Goal: Obtain resource: Obtain resource

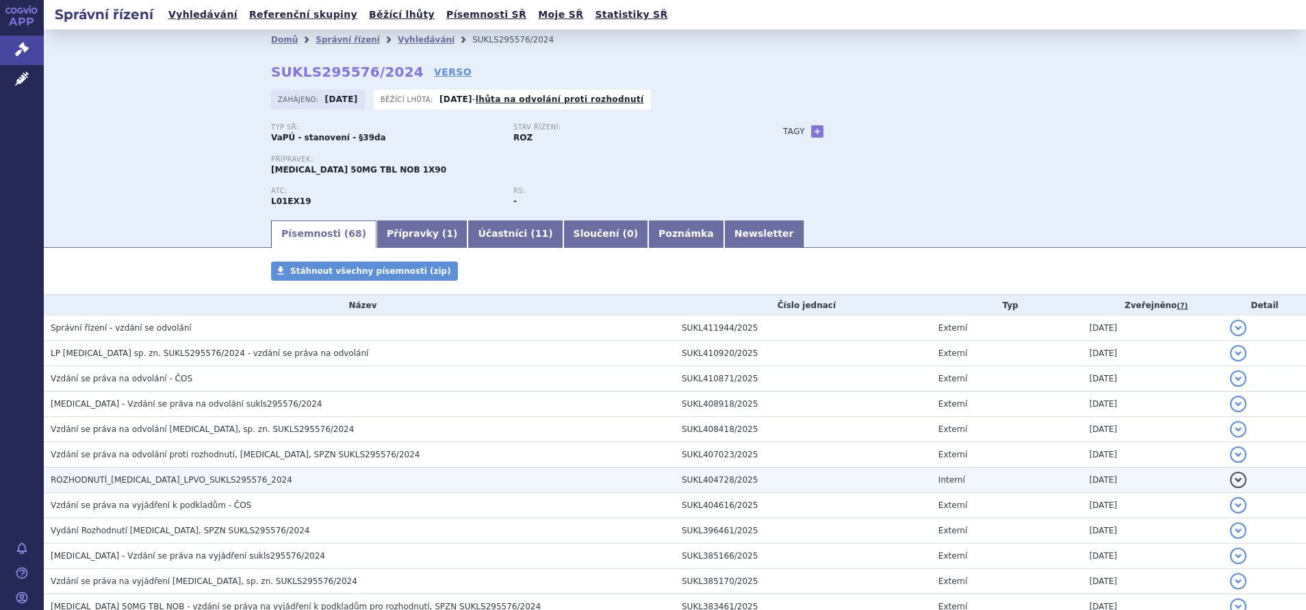
click at [207, 476] on span "ROZHODNUTÍ_QINLOCK_LPVO_SUKLS295576_2024" at bounding box center [172, 480] width 242 height 10
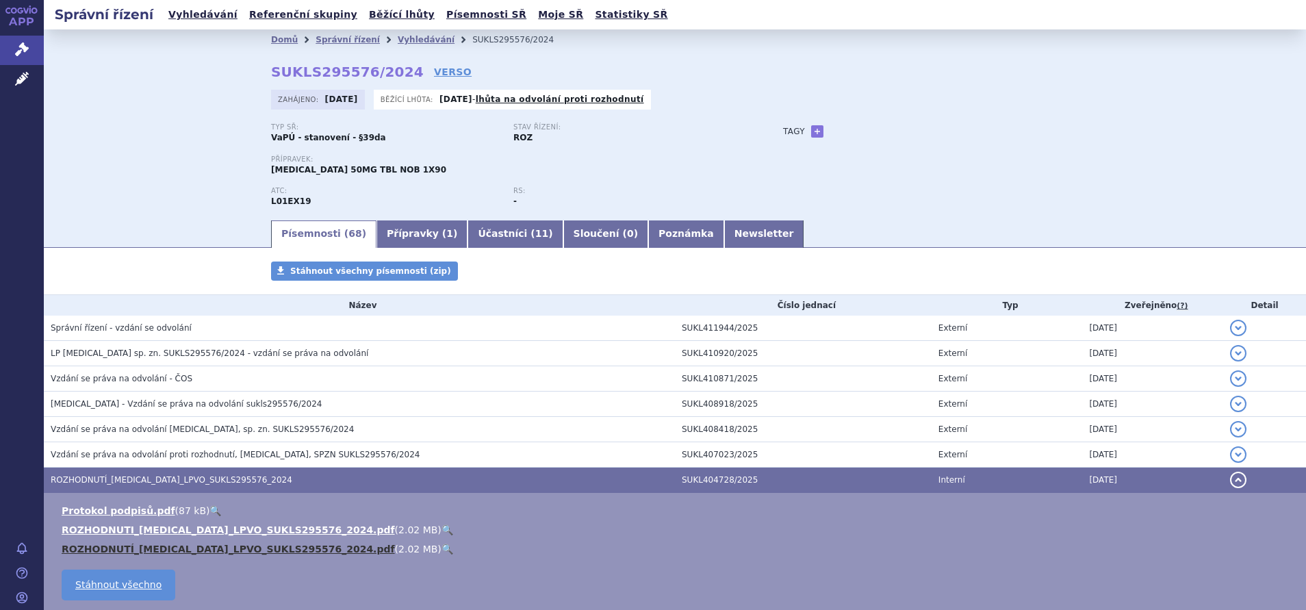
click at [179, 548] on link "ROZHODNUTÍ_QINLOCK_LPVO_SUKLS295576_2024.pdf" at bounding box center [228, 549] width 333 height 11
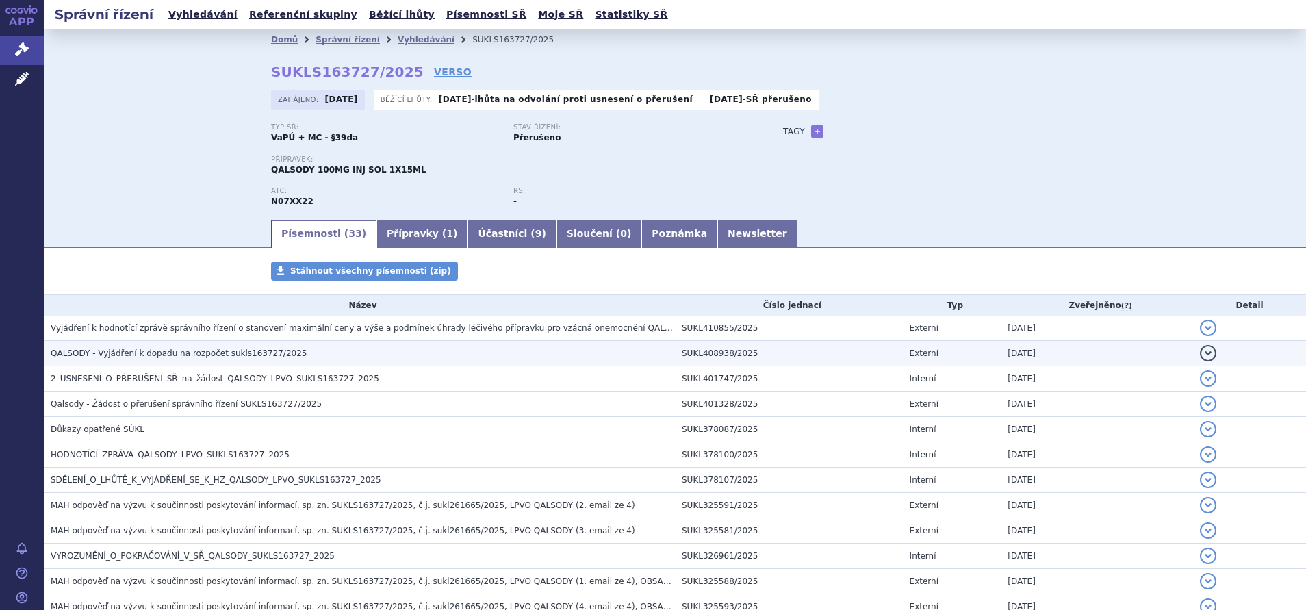
click at [173, 353] on span "QALSODY - Vyjádření k dopadu na rozpočet sukls163727/2025" at bounding box center [179, 353] width 256 height 10
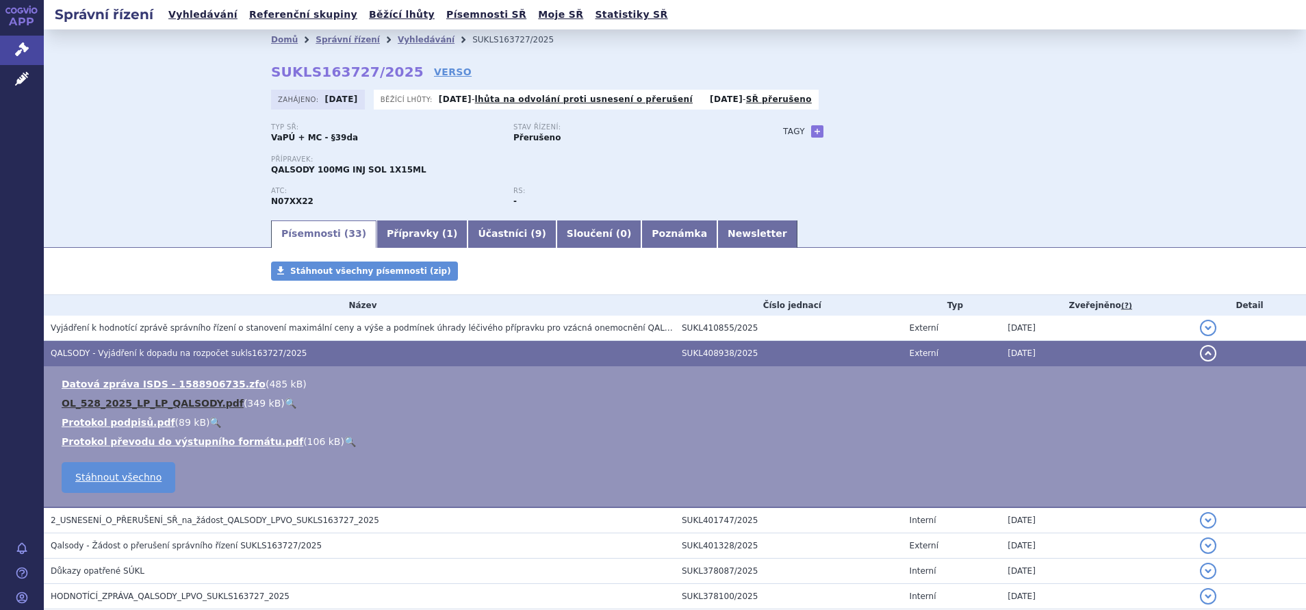
click at [114, 403] on link "OL_528_2025_LP_LP_QALSODY.pdf" at bounding box center [153, 403] width 182 height 11
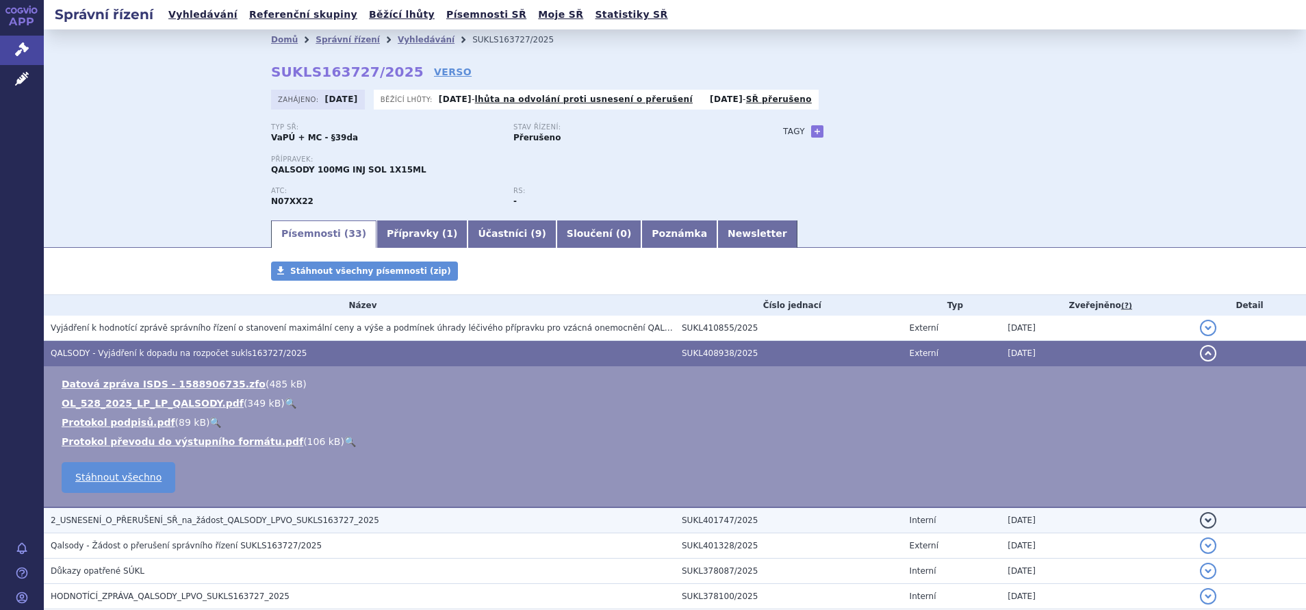
scroll to position [103, 0]
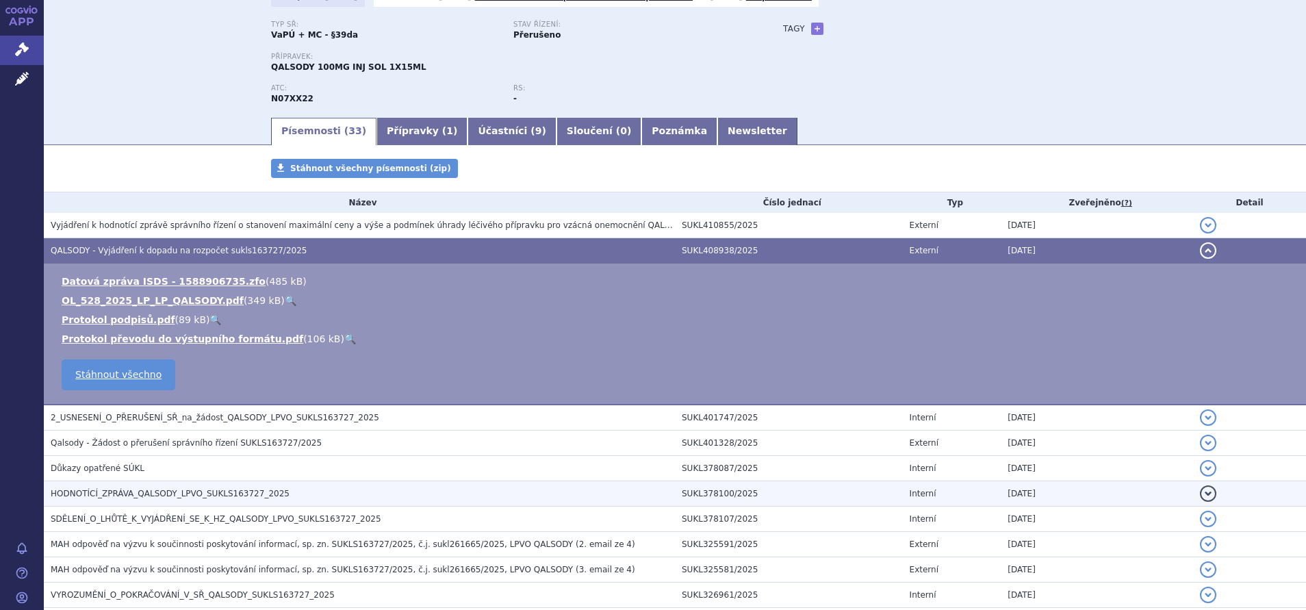
click at [180, 495] on span "HODNOTÍCÍ_ZPRÁVA_QALSODY_LPVO_SUKLS163727_2025" at bounding box center [170, 494] width 239 height 10
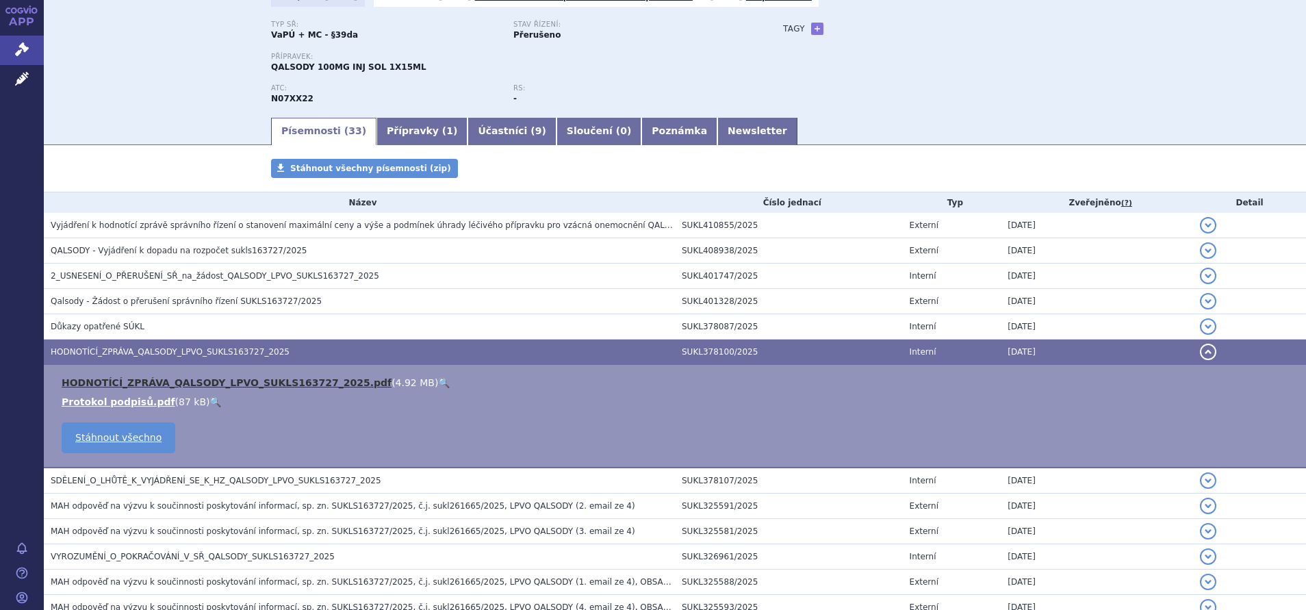
click at [140, 383] on link "HODNOTÍCÍ_ZPRÁVA_QALSODY_LPVO_SUKLS163727_2025.pdf" at bounding box center [227, 382] width 330 height 11
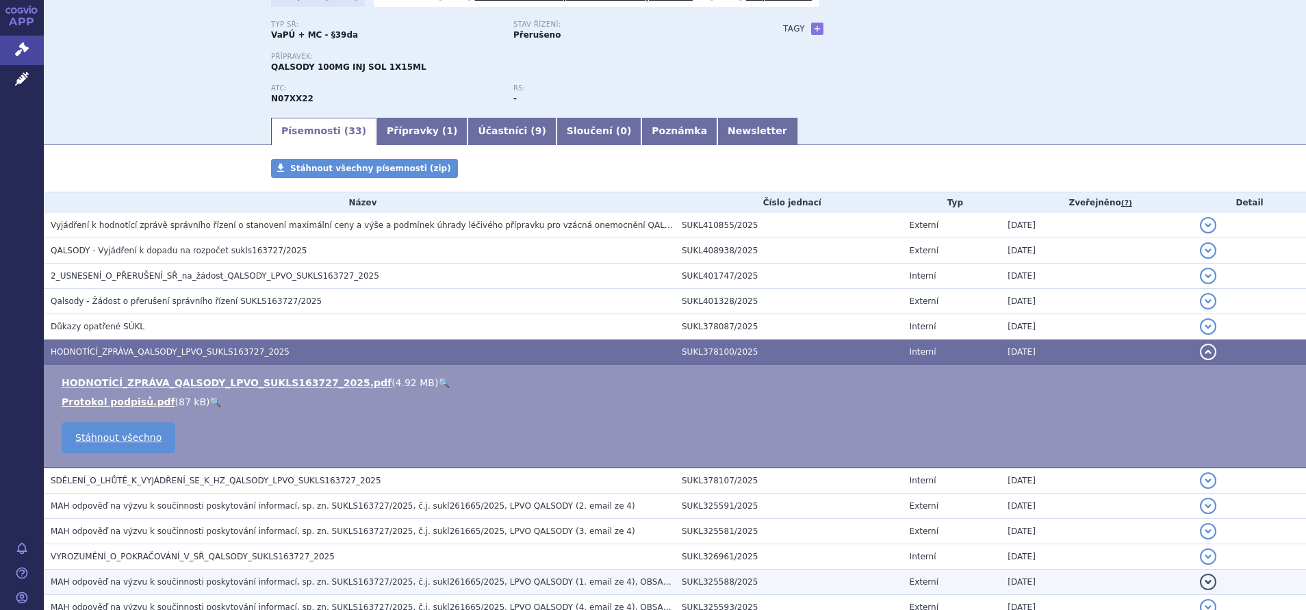
click at [152, 586] on span "MAH odpověď na výzvu k součinnosti poskytování informací, sp. zn. SUKLS163727/2…" at bounding box center [453, 582] width 804 height 10
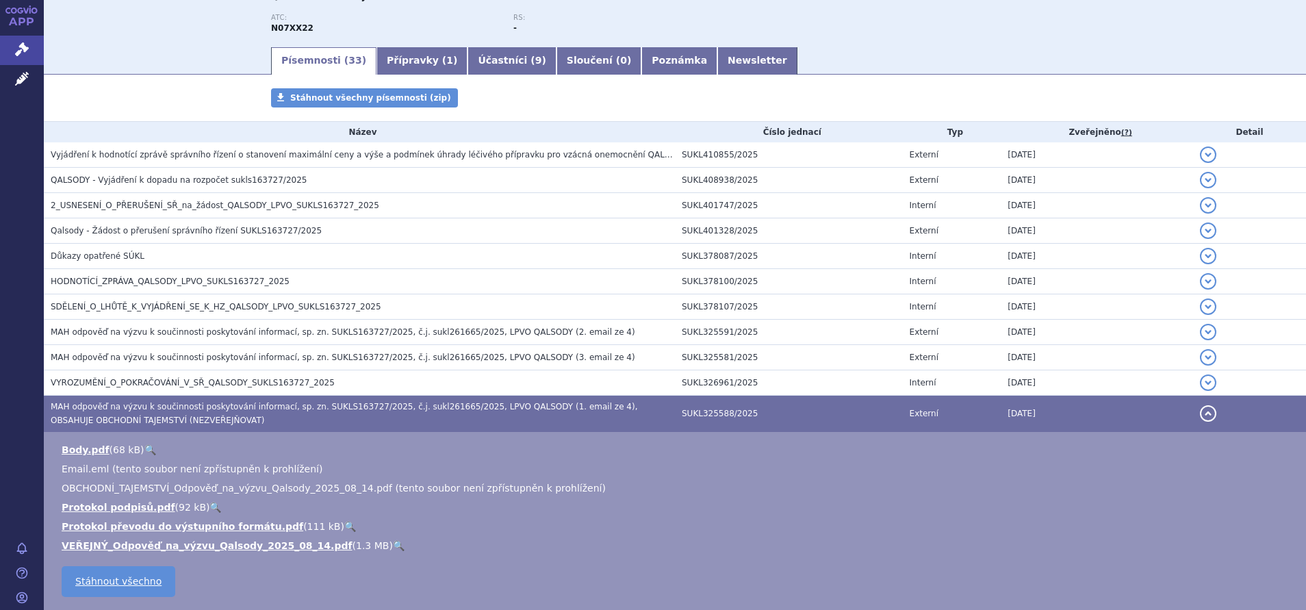
scroll to position [205, 0]
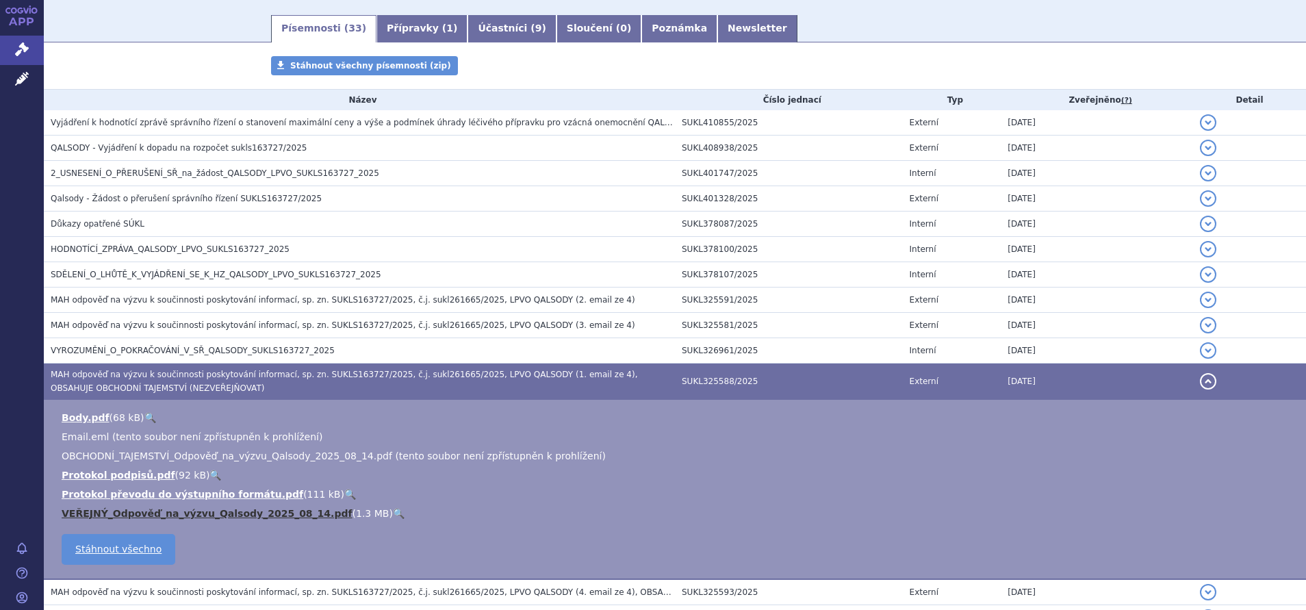
click at [127, 511] on link "VEŘEJNÝ_Odpověď_na_výzvu_Qalsody_2025_08_14.pdf" at bounding box center [207, 513] width 291 height 11
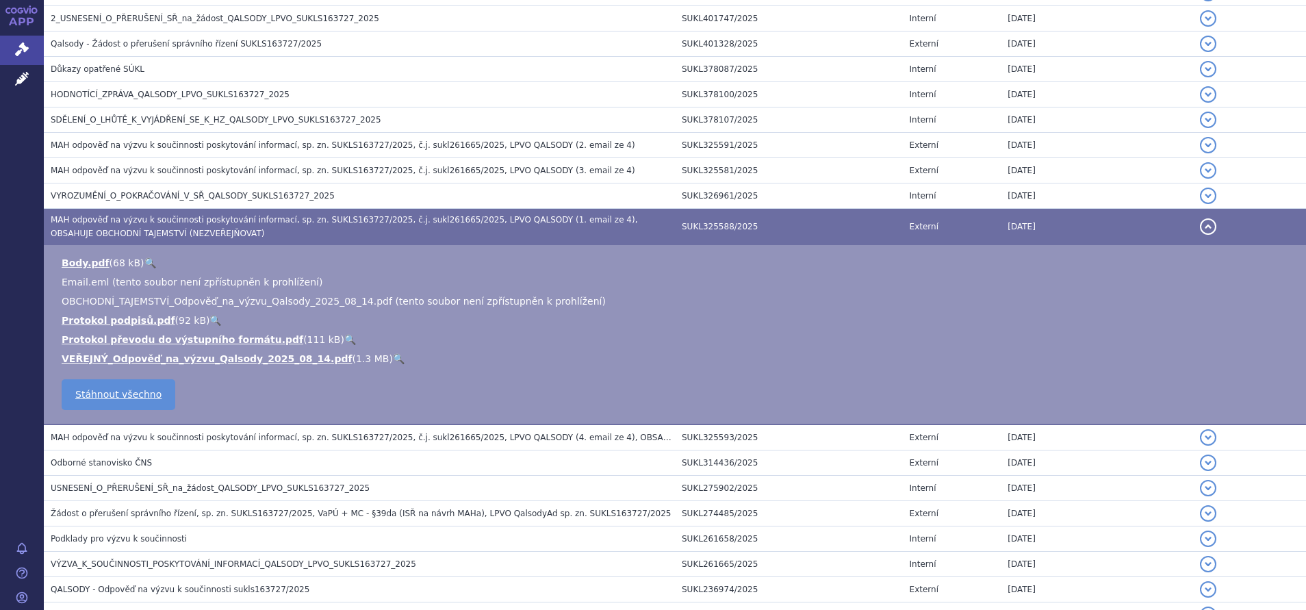
scroll to position [411, 0]
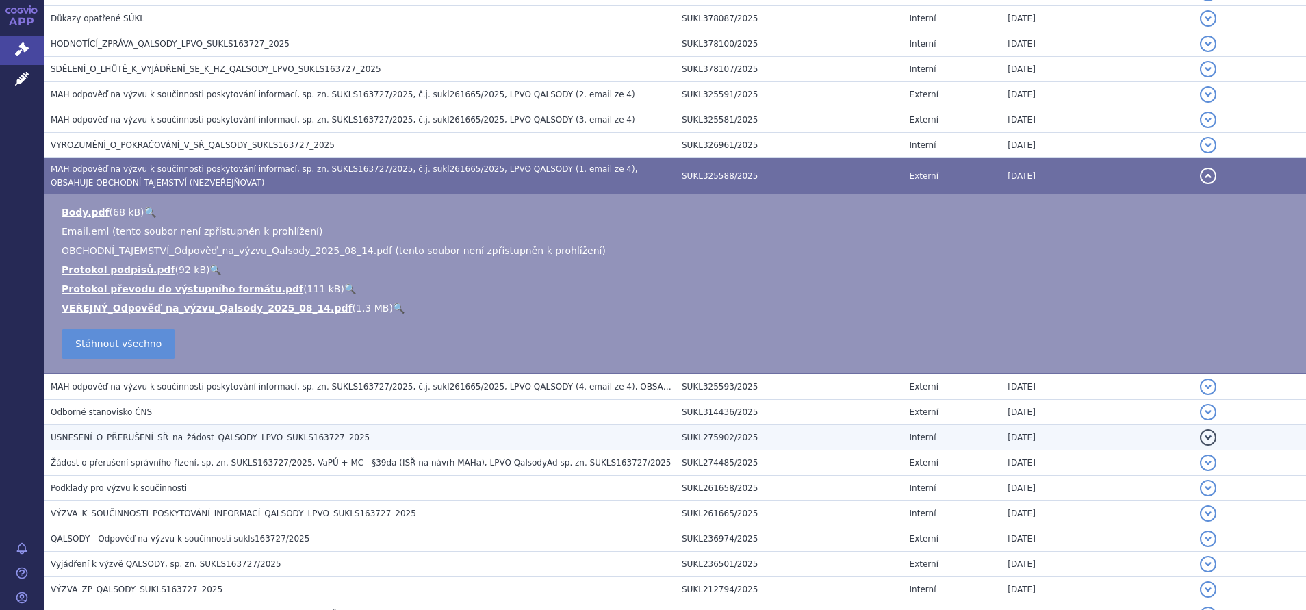
click at [133, 437] on span "USNESENÍ_O_PŘERUŠENÍ_SŘ_na_žádost_QALSODY_LPVO_SUKLS163727_2025" at bounding box center [210, 438] width 319 height 10
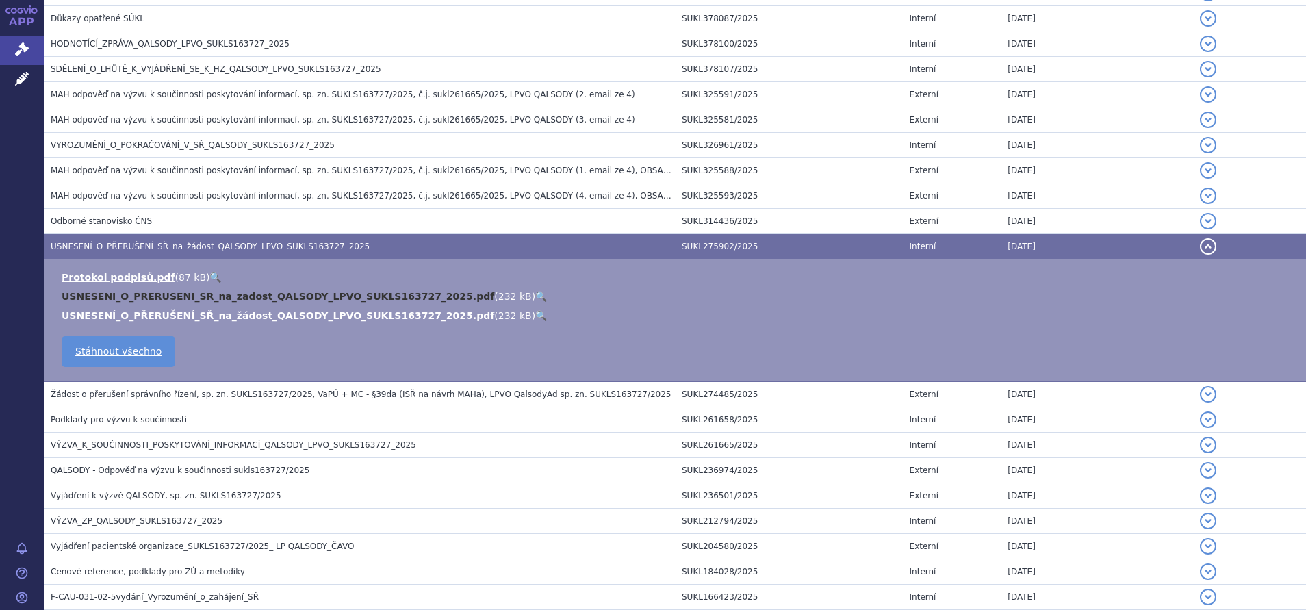
click at [108, 294] on link "USNESENI_O_PRERUSENI_SR_na_zadost_QALSODY_LPVO_SUKLS163727_2025.pdf" at bounding box center [278, 296] width 433 height 11
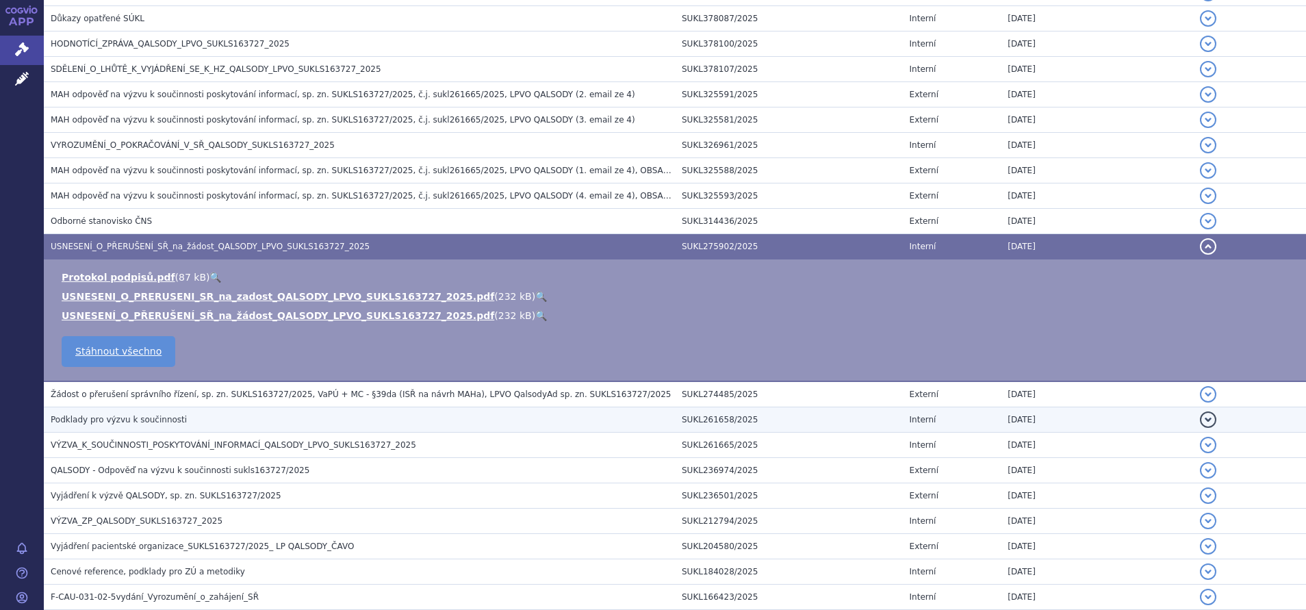
click at [118, 420] on span "Podklady pro výzvu k součinnosti" at bounding box center [119, 420] width 136 height 10
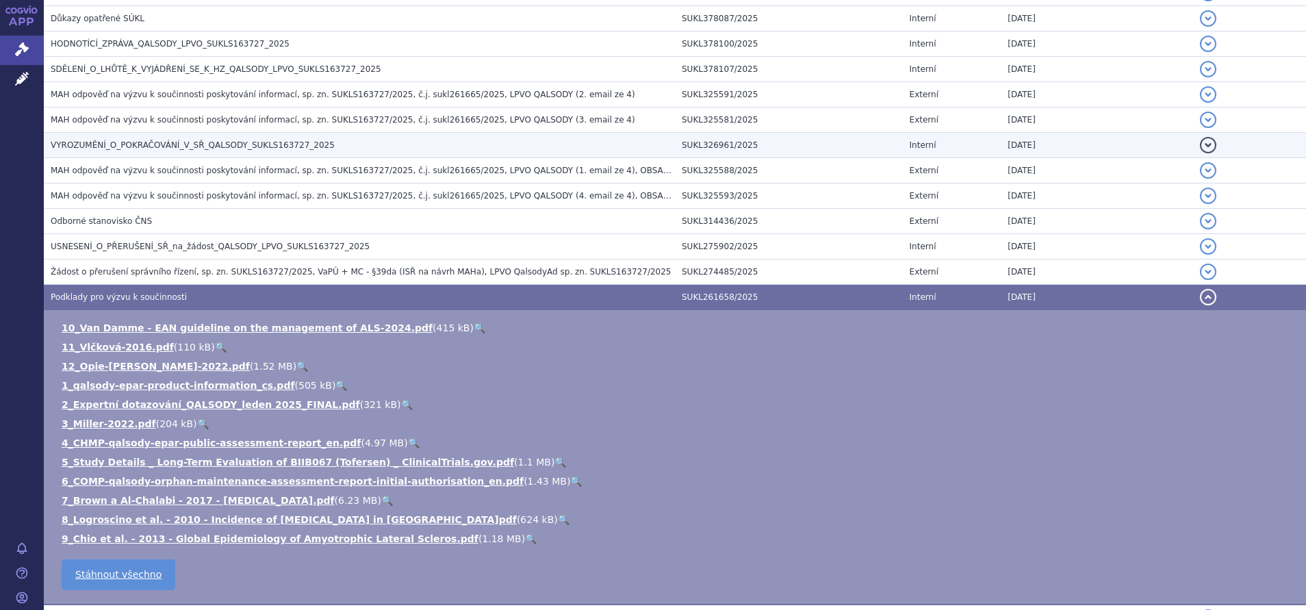
click at [128, 144] on span "VYROZUMĚNÍ_O_POKRAČOVÁNÍ_V_SŘ_QALSODY_SUKLS163727_2025" at bounding box center [193, 145] width 284 height 10
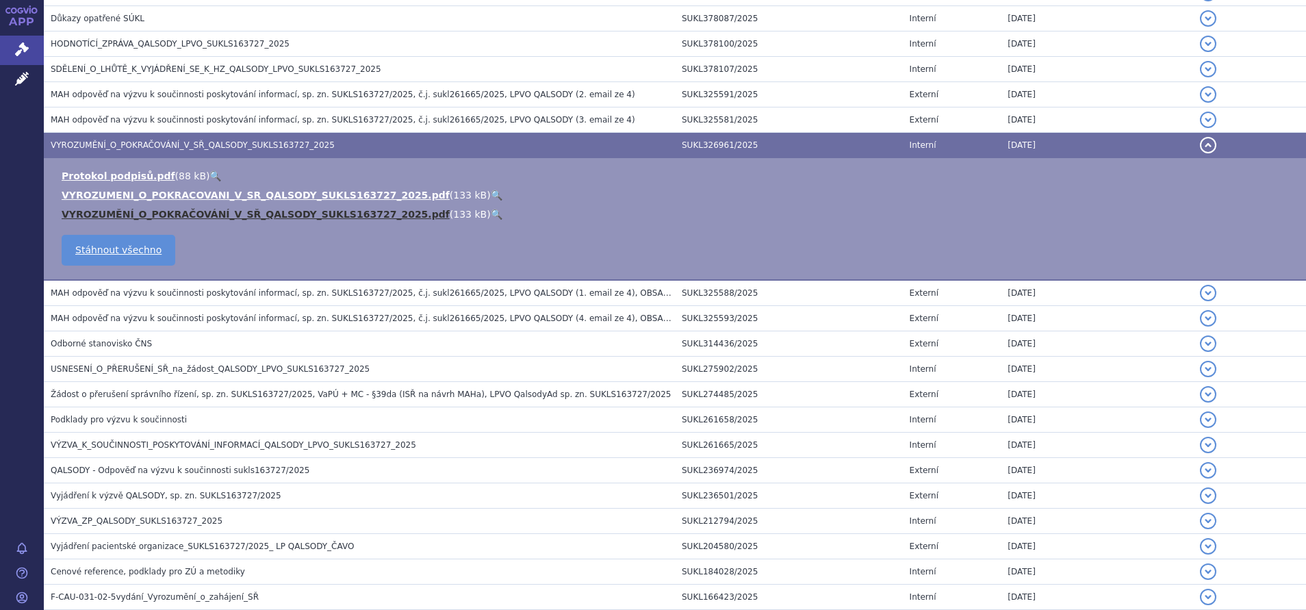
click at [99, 212] on link "VYROZUMĚNÍ_O_POKRAČOVÁNÍ_V_SŘ_QALSODY_SUKLS163727_2025.pdf" at bounding box center [256, 214] width 388 height 11
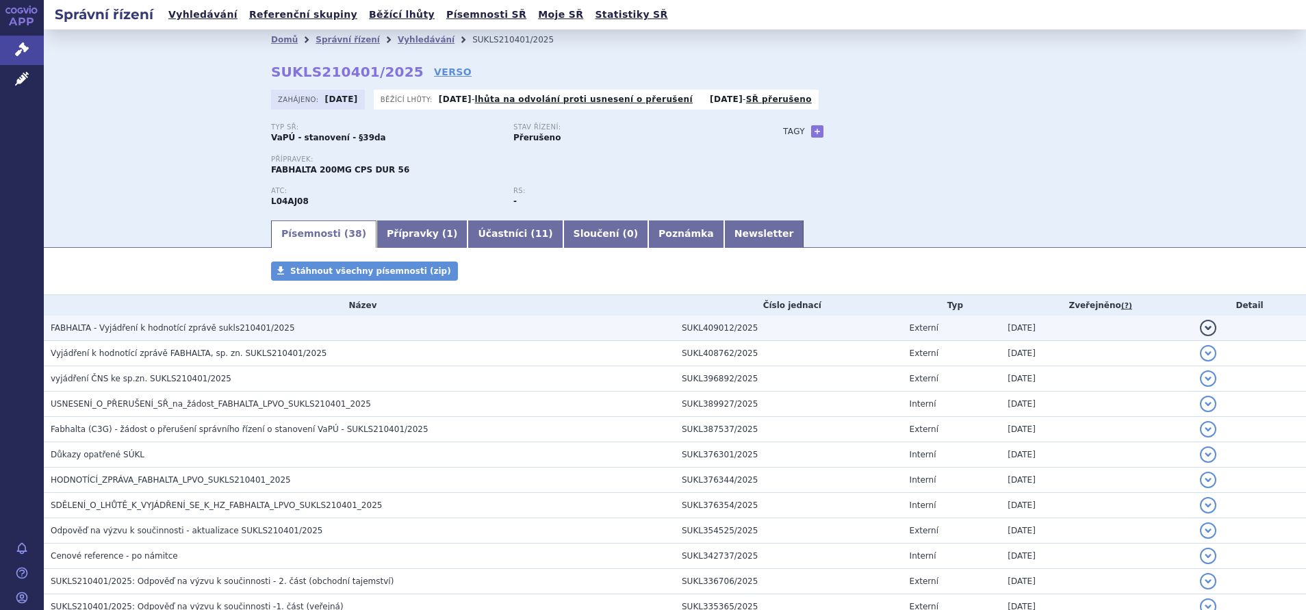
click at [131, 323] on span "FABHALTA - Vyjádření k hodnotící zprávě sukls210401/2025" at bounding box center [173, 328] width 244 height 10
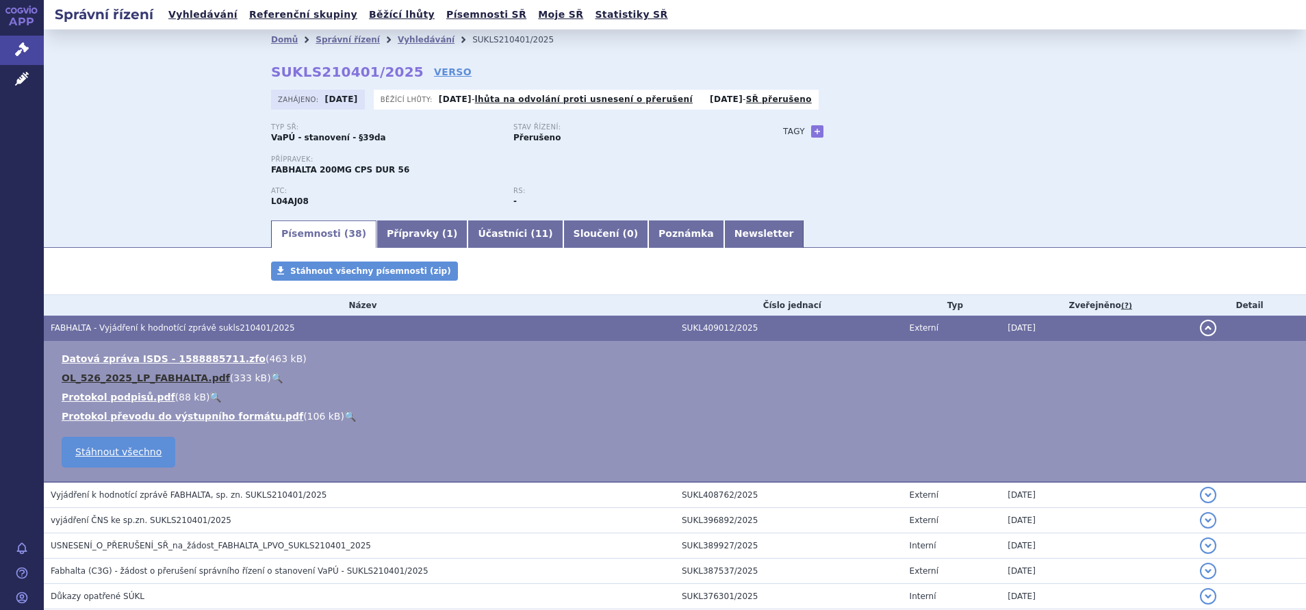
click at [107, 377] on link "OL_526_2025_LP_FABHALTA.pdf" at bounding box center [146, 377] width 168 height 11
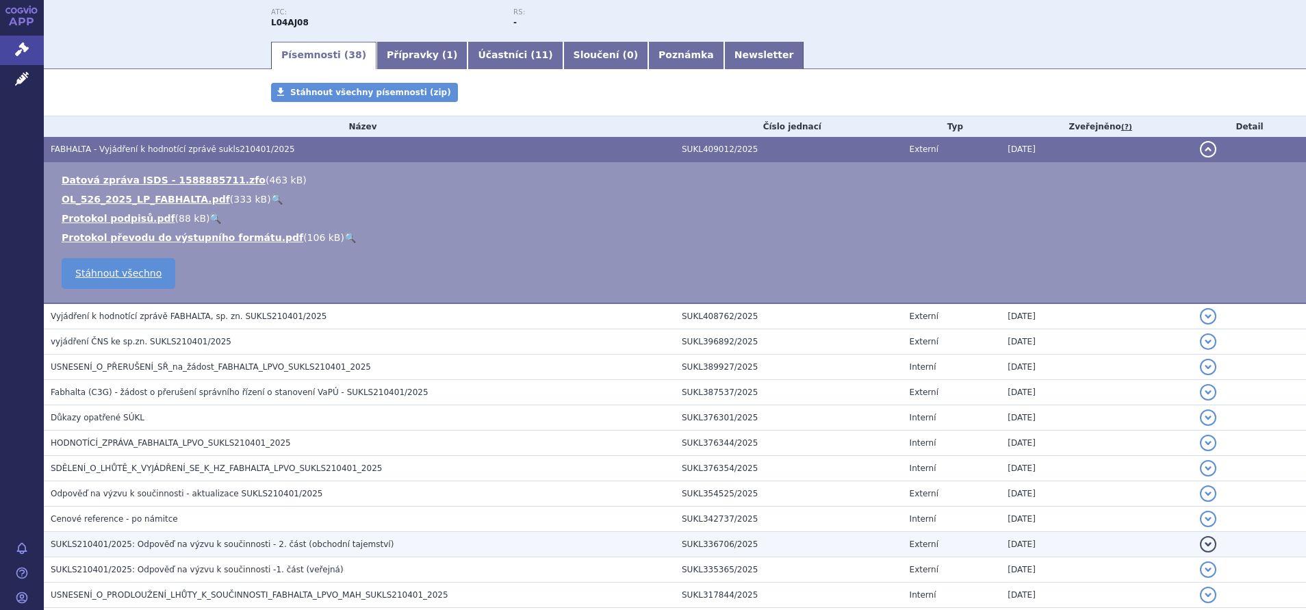
scroll to position [205, 0]
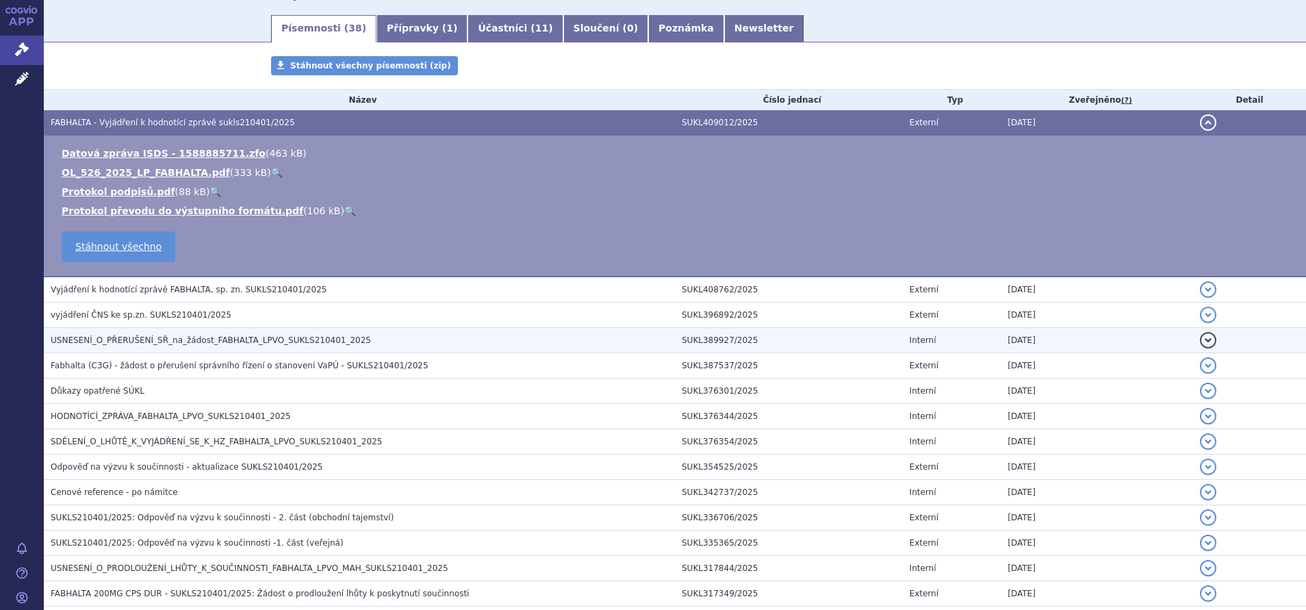
click at [111, 341] on span "USNESENÍ_O_PŘERUŠENÍ_SŘ_na_žádost_FABHALTA_LPVO_SUKLS210401_2025" at bounding box center [211, 340] width 320 height 10
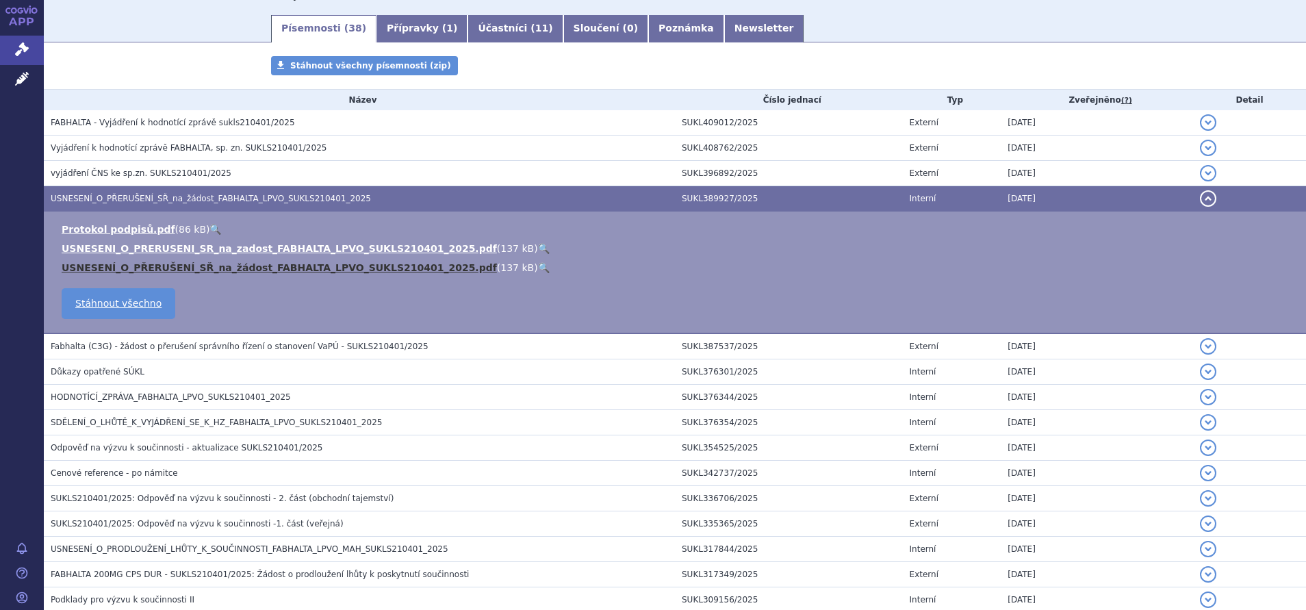
click at [102, 266] on link "USNESENÍ_O_PŘERUŠENÍ_SŘ_na_žádost_FABHALTA_LPVO_SUKLS210401_2025.pdf" at bounding box center [279, 267] width 435 height 11
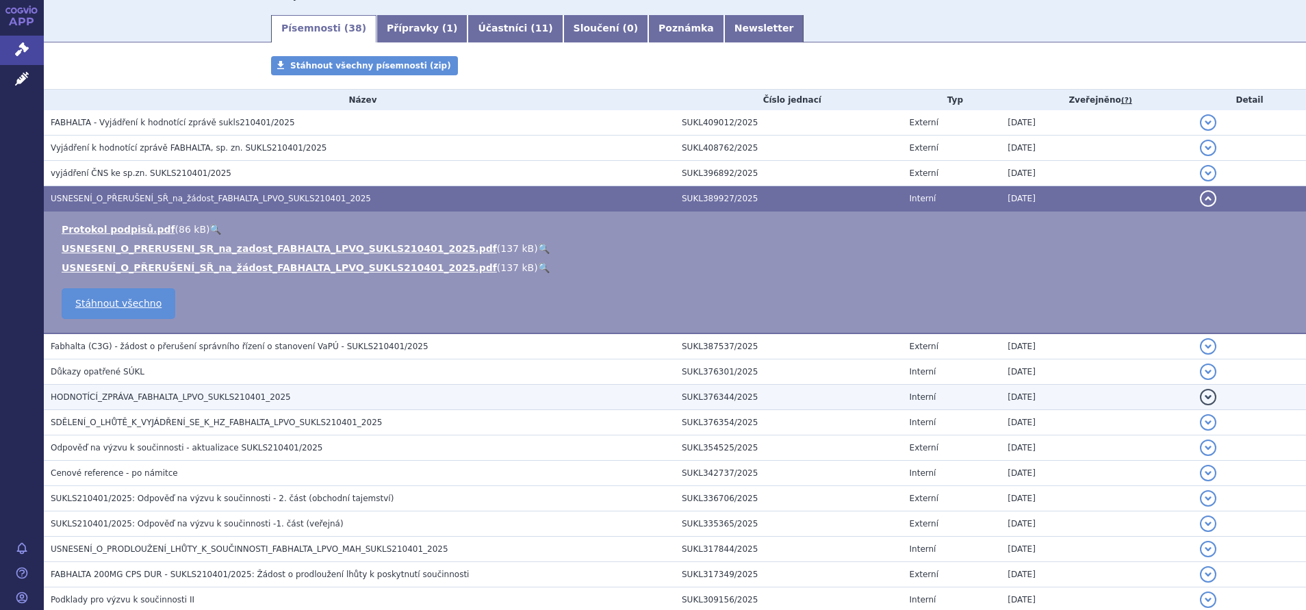
click at [152, 398] on span "HODNOTÍCÍ_ZPRÁVA_FABHALTA_LPVO_SUKLS210401_2025" at bounding box center [171, 397] width 240 height 10
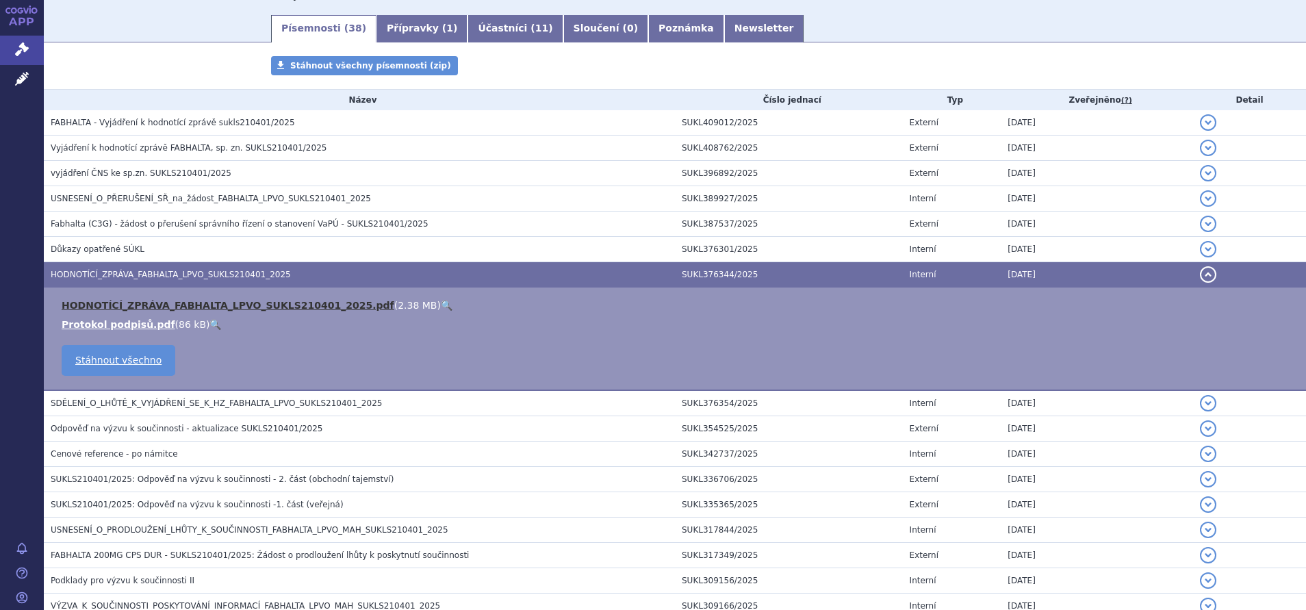
click at [109, 305] on link "HODNOTÍCÍ_ZPRÁVA_FABHALTA_LPVO_SUKLS210401_2025.pdf" at bounding box center [228, 305] width 333 height 11
